Goal: Task Accomplishment & Management: Manage account settings

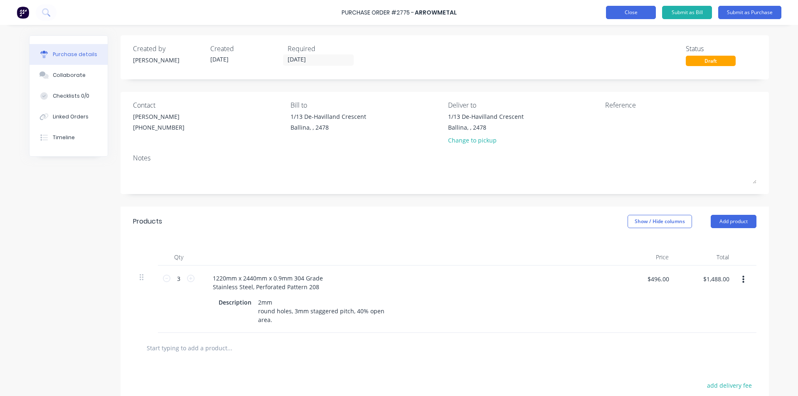
click at [622, 11] on button "Close" at bounding box center [631, 12] width 50 height 13
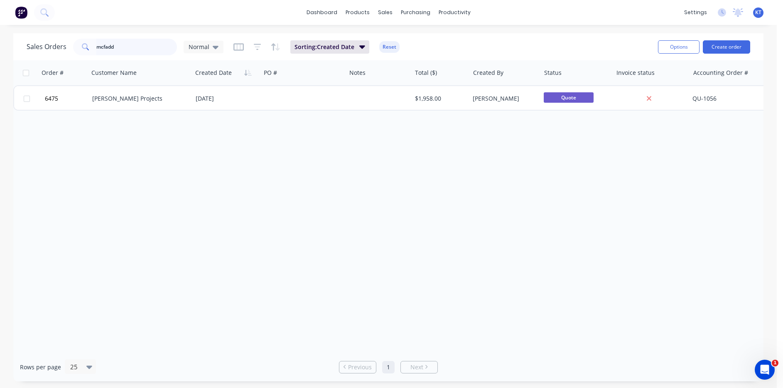
click at [152, 45] on input "mcfadd" at bounding box center [136, 47] width 81 height 17
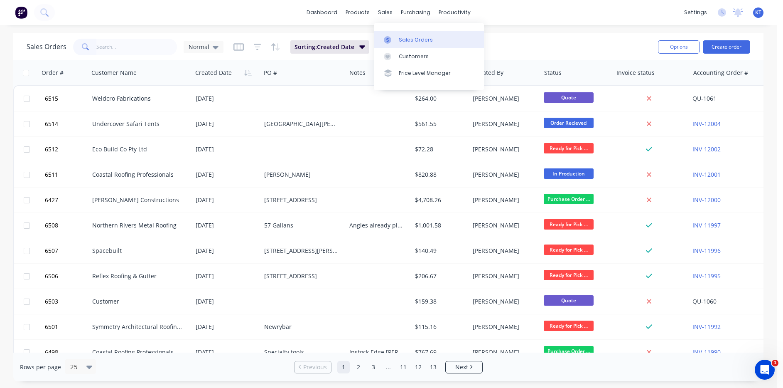
click at [449, 42] on link "Sales Orders" at bounding box center [429, 39] width 110 height 17
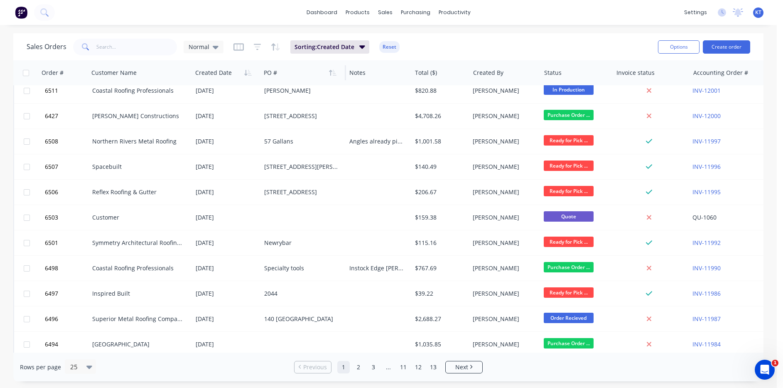
scroll to position [249, 0]
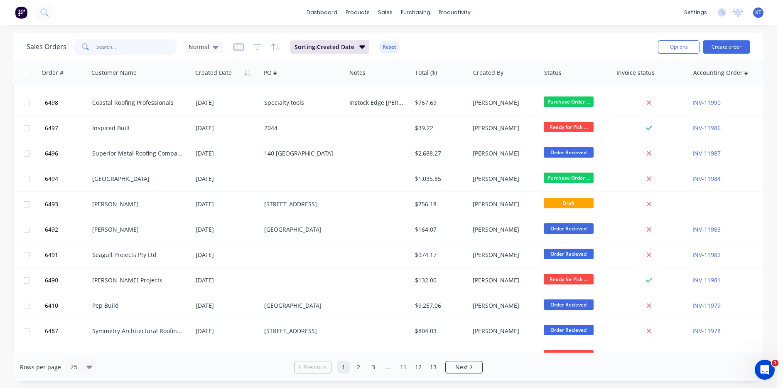
click at [98, 41] on input "text" at bounding box center [136, 47] width 81 height 17
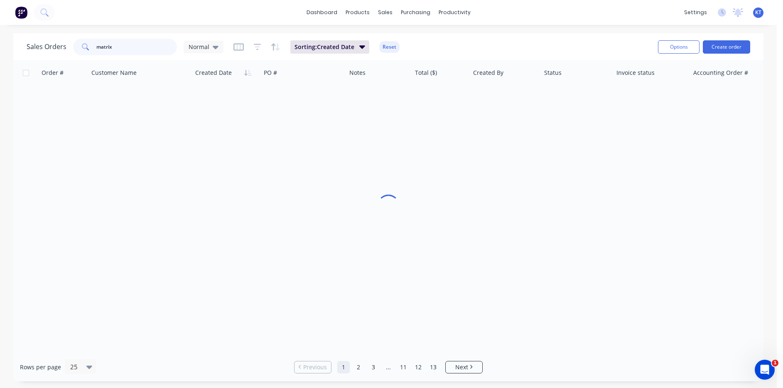
scroll to position [0, 0]
type input "matrix"
click at [334, 13] on link "dashboard" at bounding box center [321, 12] width 39 height 12
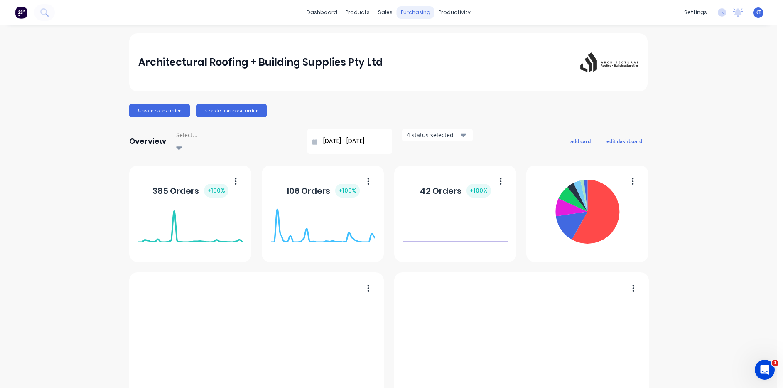
click at [408, 17] on div "purchasing" at bounding box center [416, 12] width 38 height 12
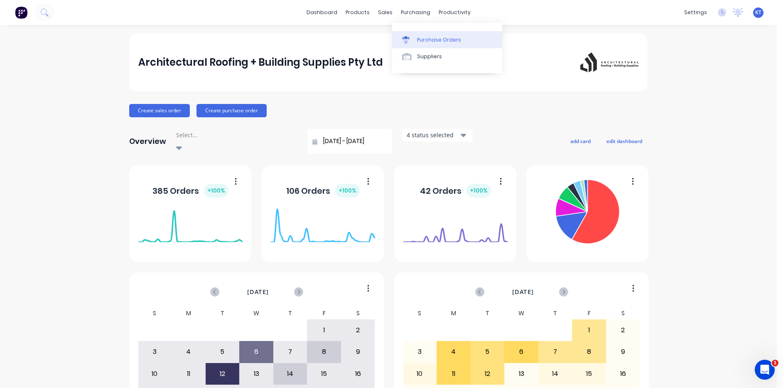
click at [442, 39] on div "Purchase Orders" at bounding box center [439, 39] width 44 height 7
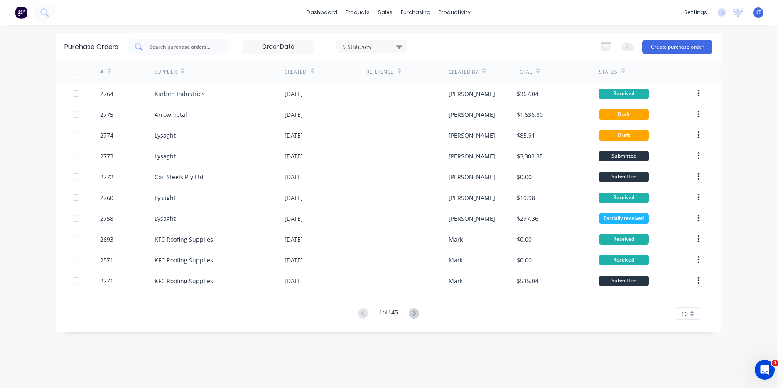
drag, startPoint x: 211, startPoint y: 44, endPoint x: 212, endPoint y: 49, distance: 4.7
click at [211, 46] on input "text" at bounding box center [183, 47] width 69 height 8
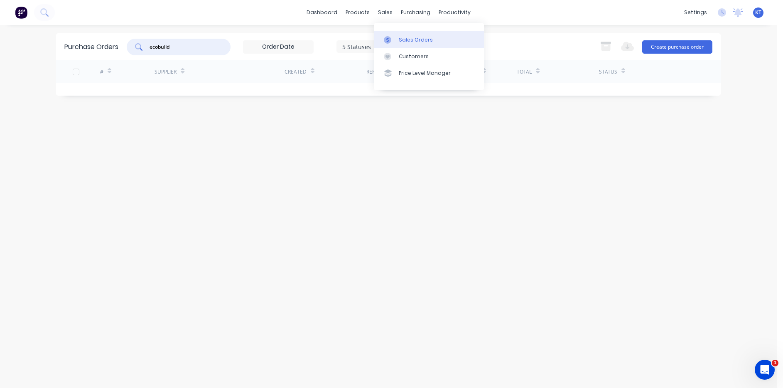
type input "ecobuild"
click at [404, 38] on div "Sales Orders" at bounding box center [416, 39] width 34 height 7
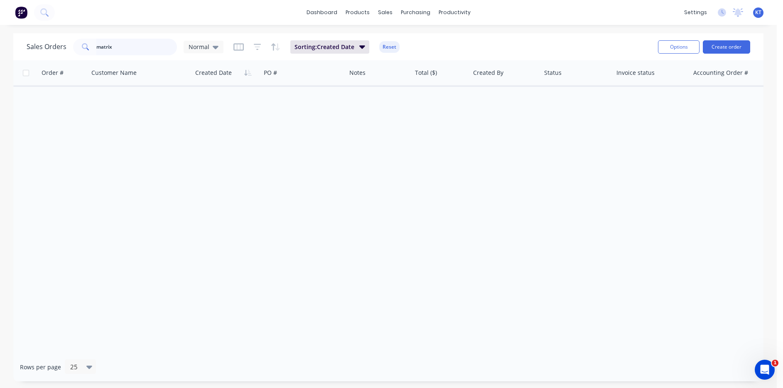
click at [111, 50] on input "matrix" at bounding box center [136, 47] width 81 height 17
click at [111, 49] on input "matrix" at bounding box center [136, 47] width 81 height 17
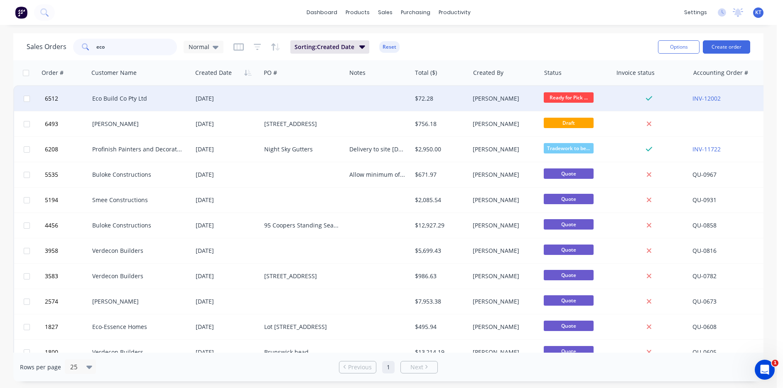
type input "eco"
click at [178, 105] on div "Eco Build Co Pty Ltd" at bounding box center [140, 98] width 103 height 25
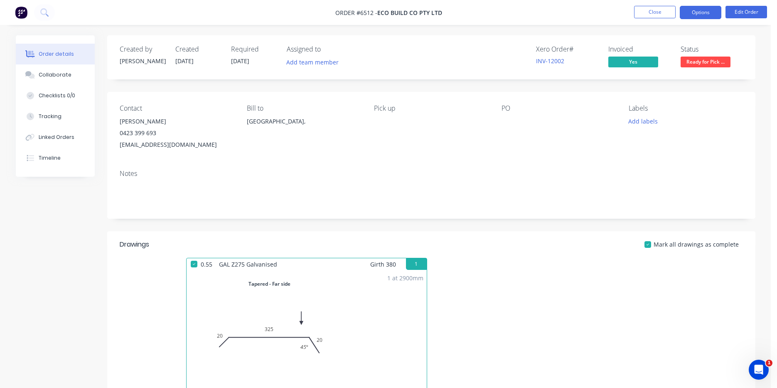
click at [695, 12] on button "Options" at bounding box center [701, 12] width 42 height 13
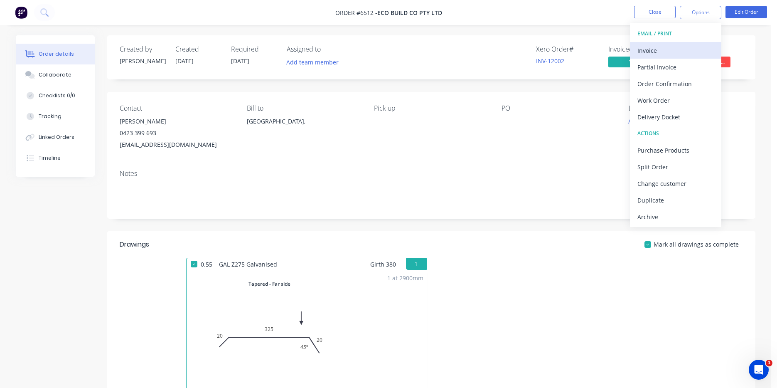
click at [678, 55] on div "Invoice" at bounding box center [675, 50] width 76 height 12
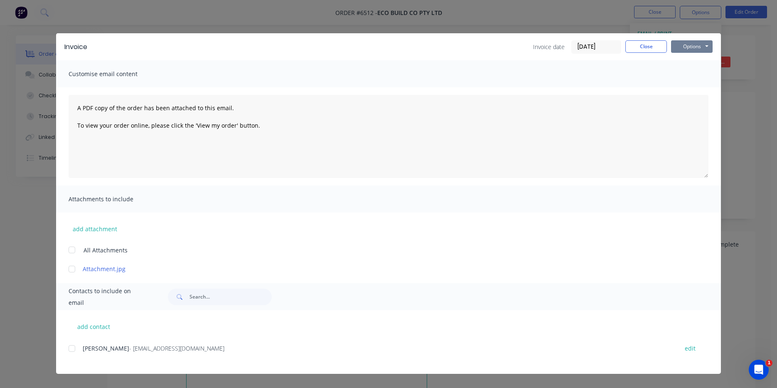
click at [681, 46] on button "Options" at bounding box center [692, 46] width 42 height 12
click at [694, 72] on button "Print" at bounding box center [697, 75] width 53 height 14
click at [658, 47] on button "Close" at bounding box center [646, 46] width 42 height 12
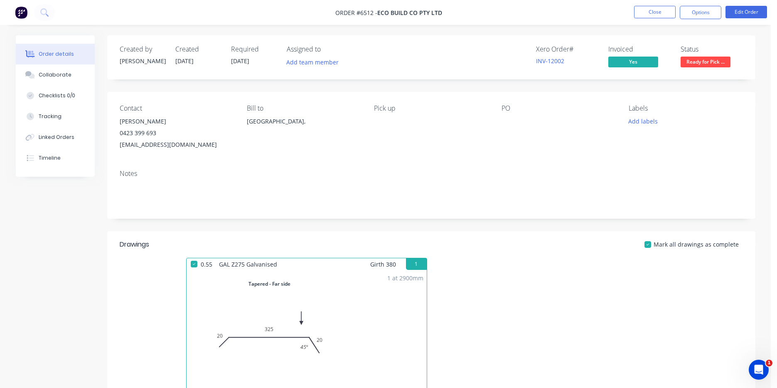
click at [701, 61] on span "Ready for Pick ..." at bounding box center [706, 62] width 50 height 10
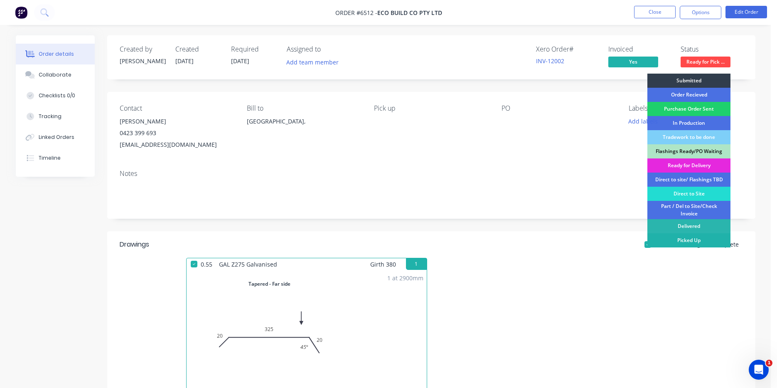
click at [713, 243] on div "Picked Up" at bounding box center [688, 240] width 83 height 14
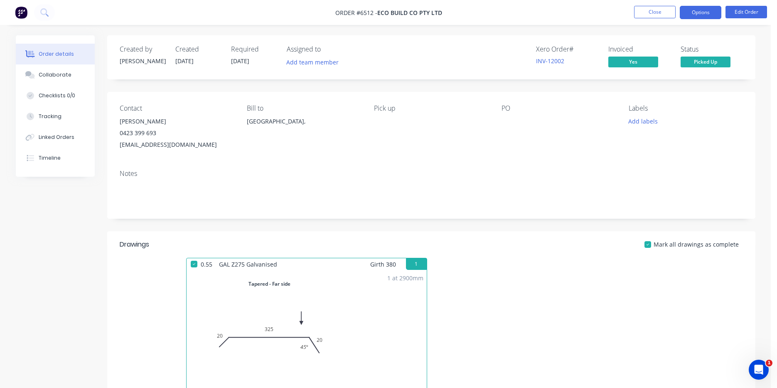
click at [692, 15] on button "Options" at bounding box center [701, 12] width 42 height 13
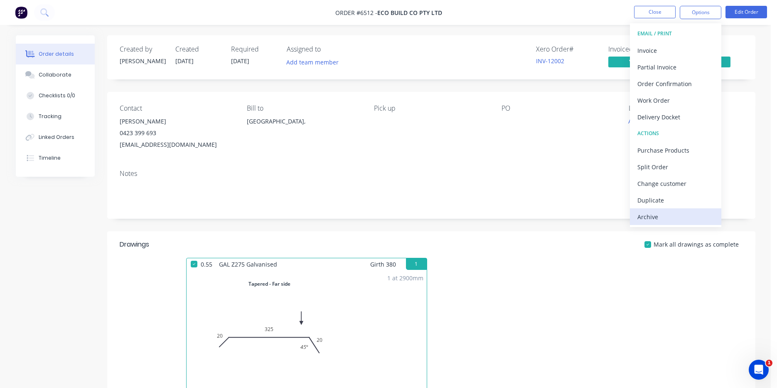
click at [679, 221] on div "Archive" at bounding box center [675, 217] width 76 height 12
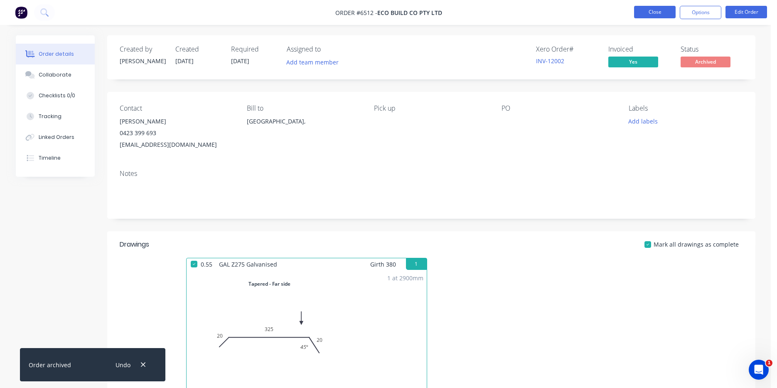
click at [648, 6] on button "Close" at bounding box center [655, 12] width 42 height 12
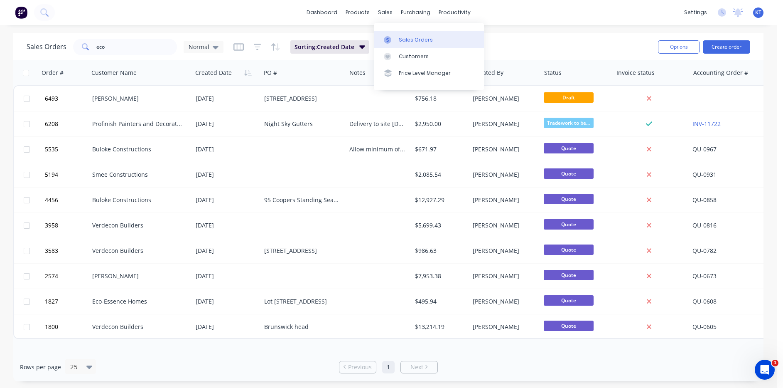
click at [393, 39] on div at bounding box center [390, 39] width 12 height 7
click at [564, 29] on div "dashboard products sales purchasing productivity dashboard products Product Cat…" at bounding box center [388, 194] width 777 height 388
